Goal: Task Accomplishment & Management: Complete application form

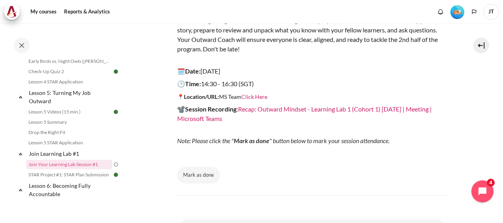
scroll to position [356, 0]
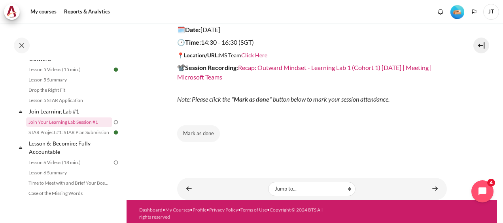
scroll to position [163, 0]
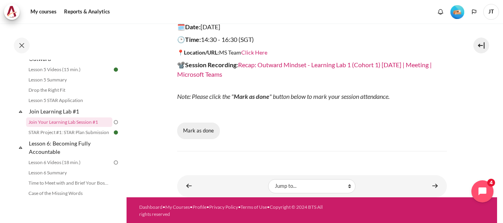
click at [201, 130] on button "Mark as done" at bounding box center [198, 131] width 43 height 17
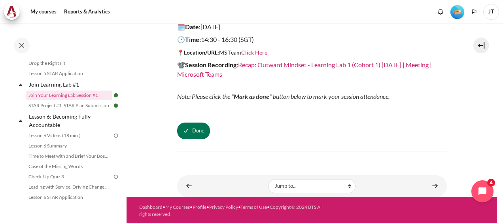
scroll to position [414, 0]
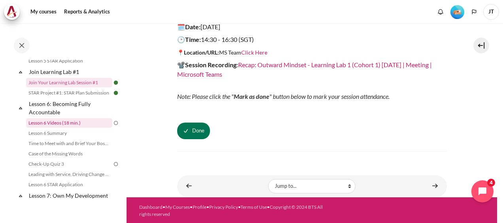
click at [94, 128] on link "Lesson 6 Videos (18 min.)" at bounding box center [69, 122] width 86 height 9
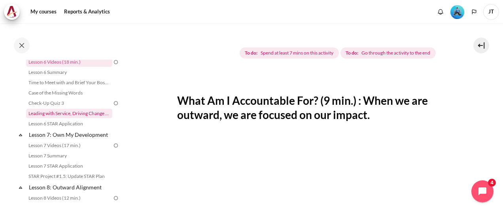
scroll to position [396, 0]
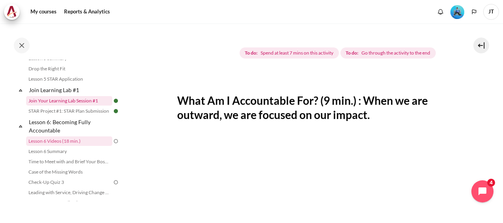
click at [66, 106] on link "Join Your Learning Lab Session #1" at bounding box center [69, 100] width 86 height 9
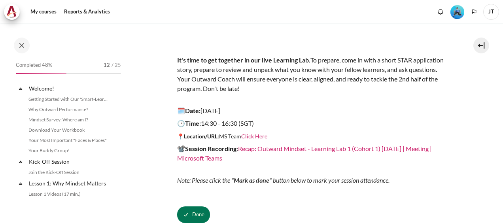
scroll to position [374, 0]
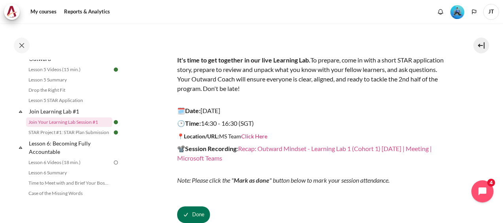
click at [292, 146] on link "Recap: Outward Mindset - Learning Lab 1 (Cohort 1) [DATE] | Meeting | Microsoft…" at bounding box center [304, 153] width 255 height 17
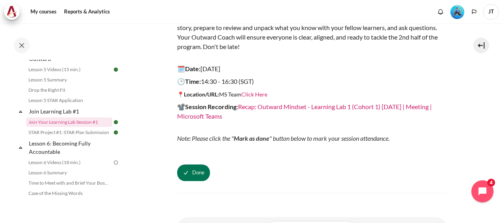
scroll to position [163, 0]
